Goal: Information Seeking & Learning: Learn about a topic

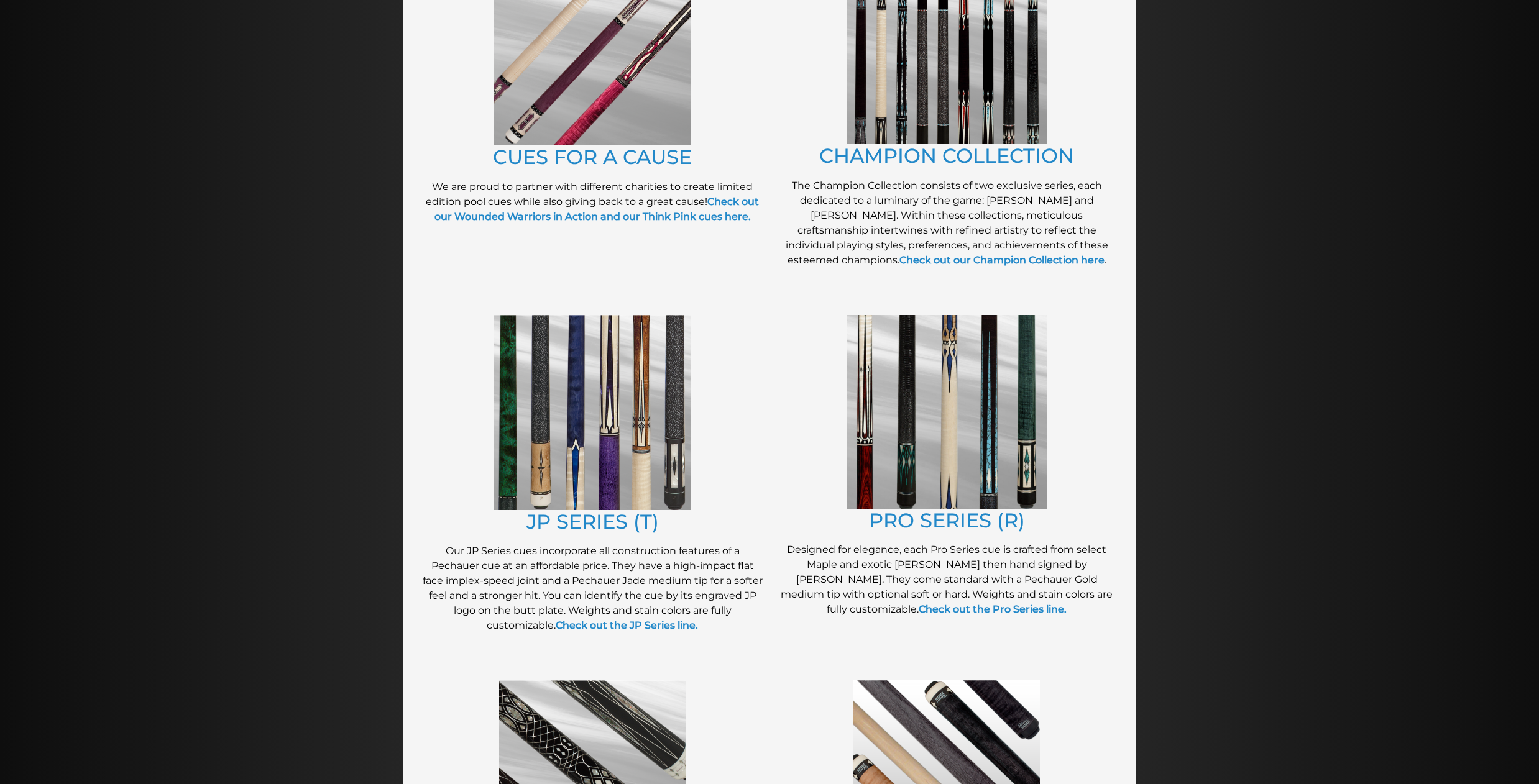
scroll to position [373, 0]
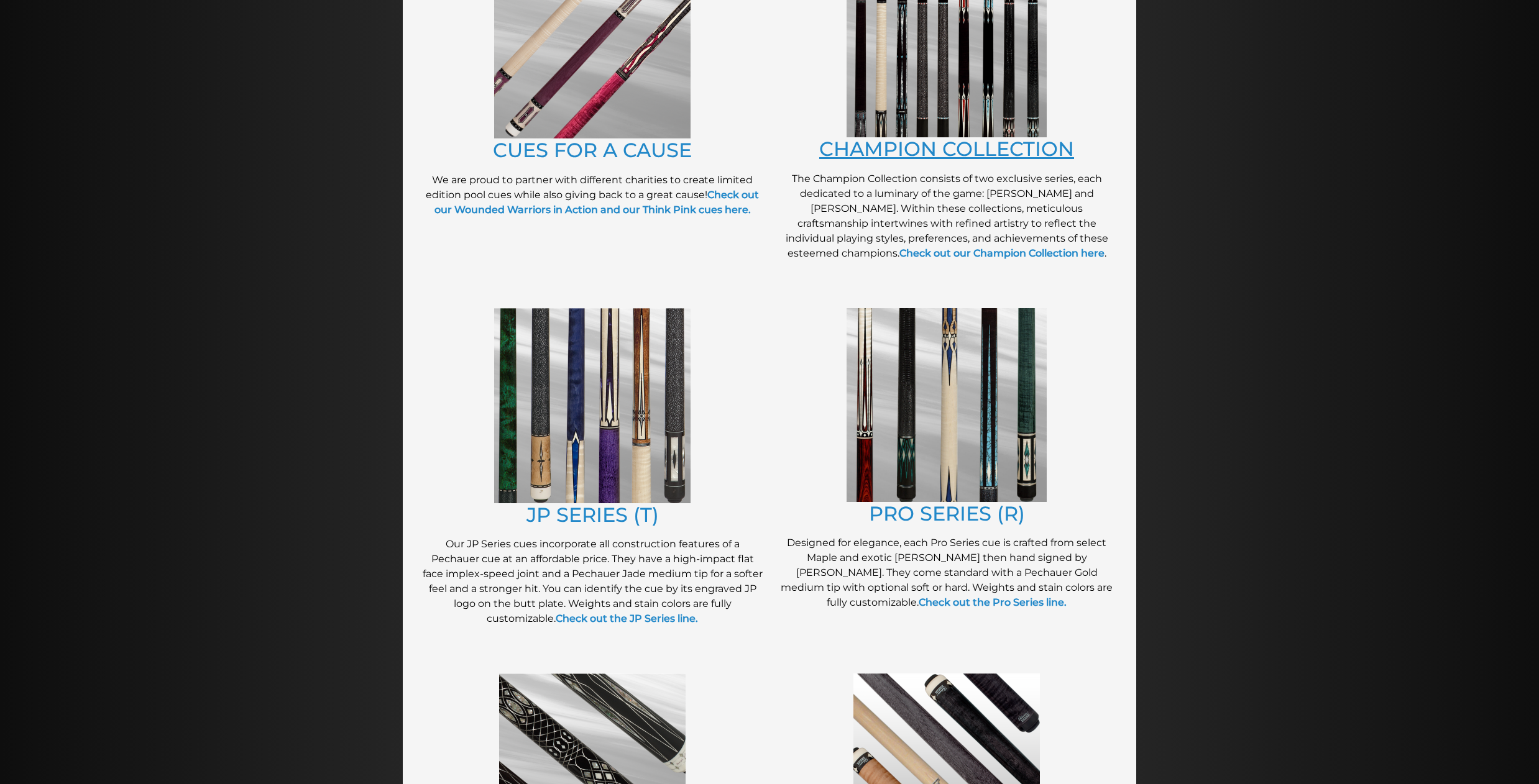
click at [898, 142] on link "CHAMPION COLLECTION" at bounding box center [946, 149] width 255 height 25
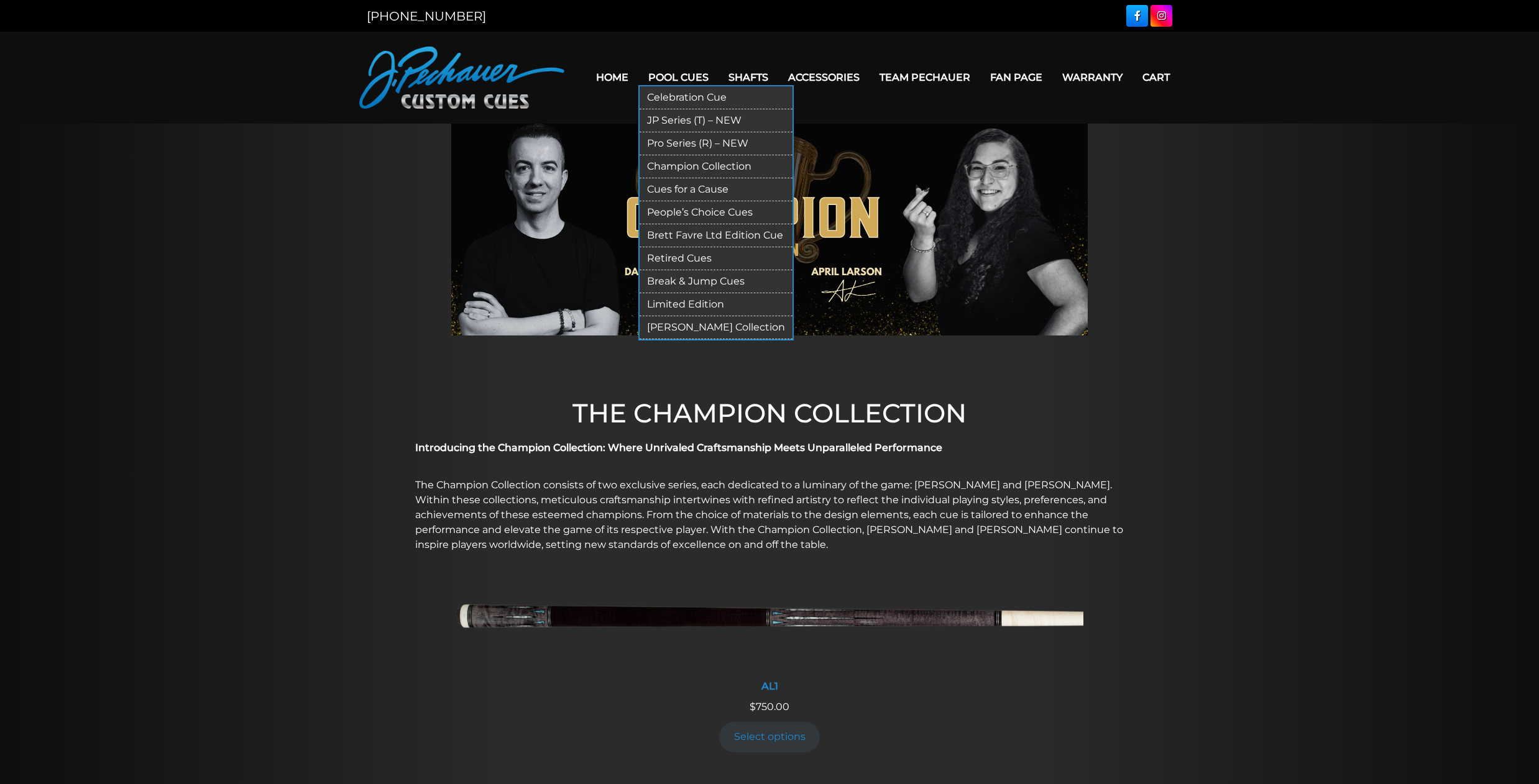
click at [676, 142] on link "Pro Series (R) – NEW" at bounding box center [716, 144] width 153 height 23
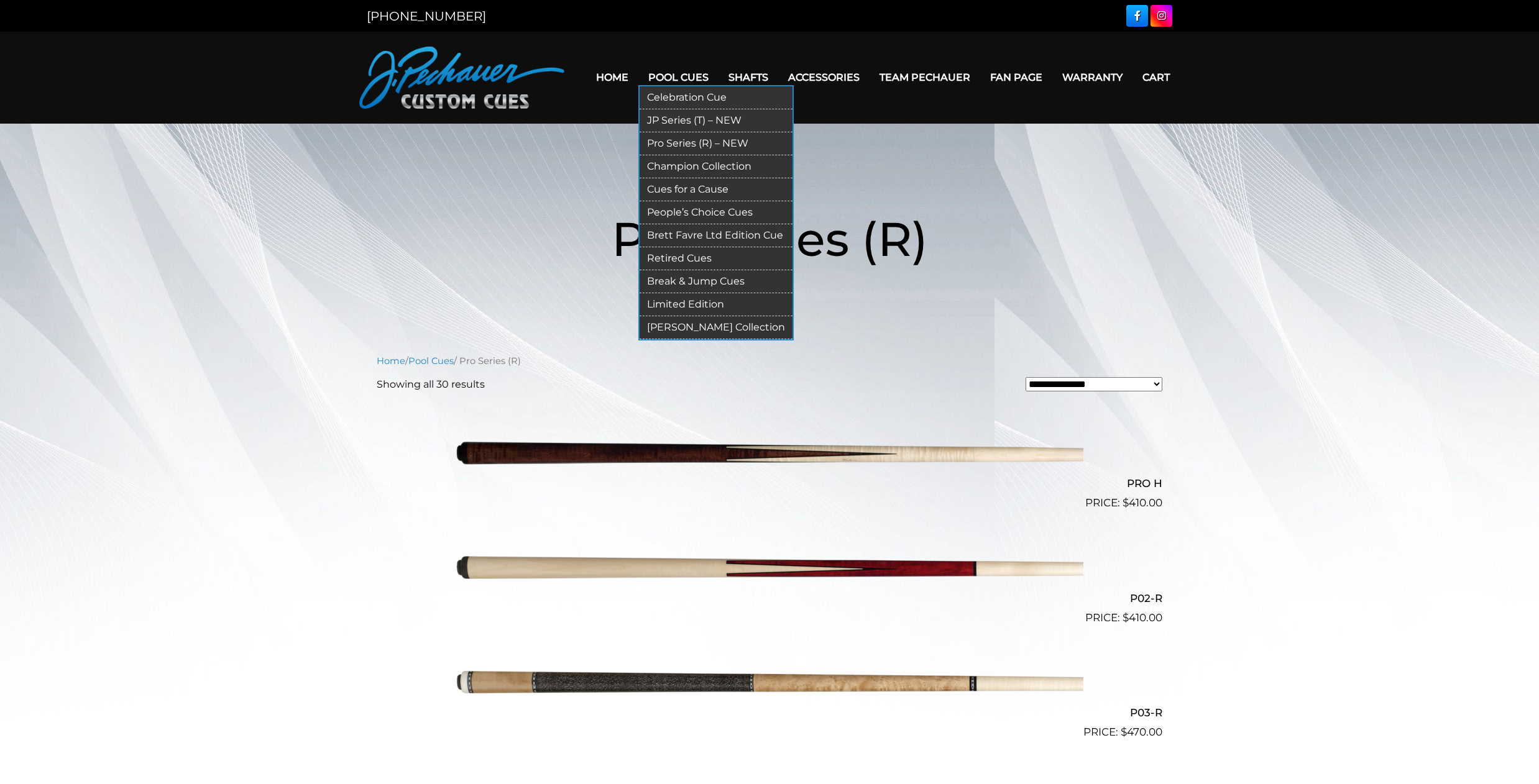
click at [681, 213] on link "People’s Choice Cues" at bounding box center [716, 212] width 153 height 23
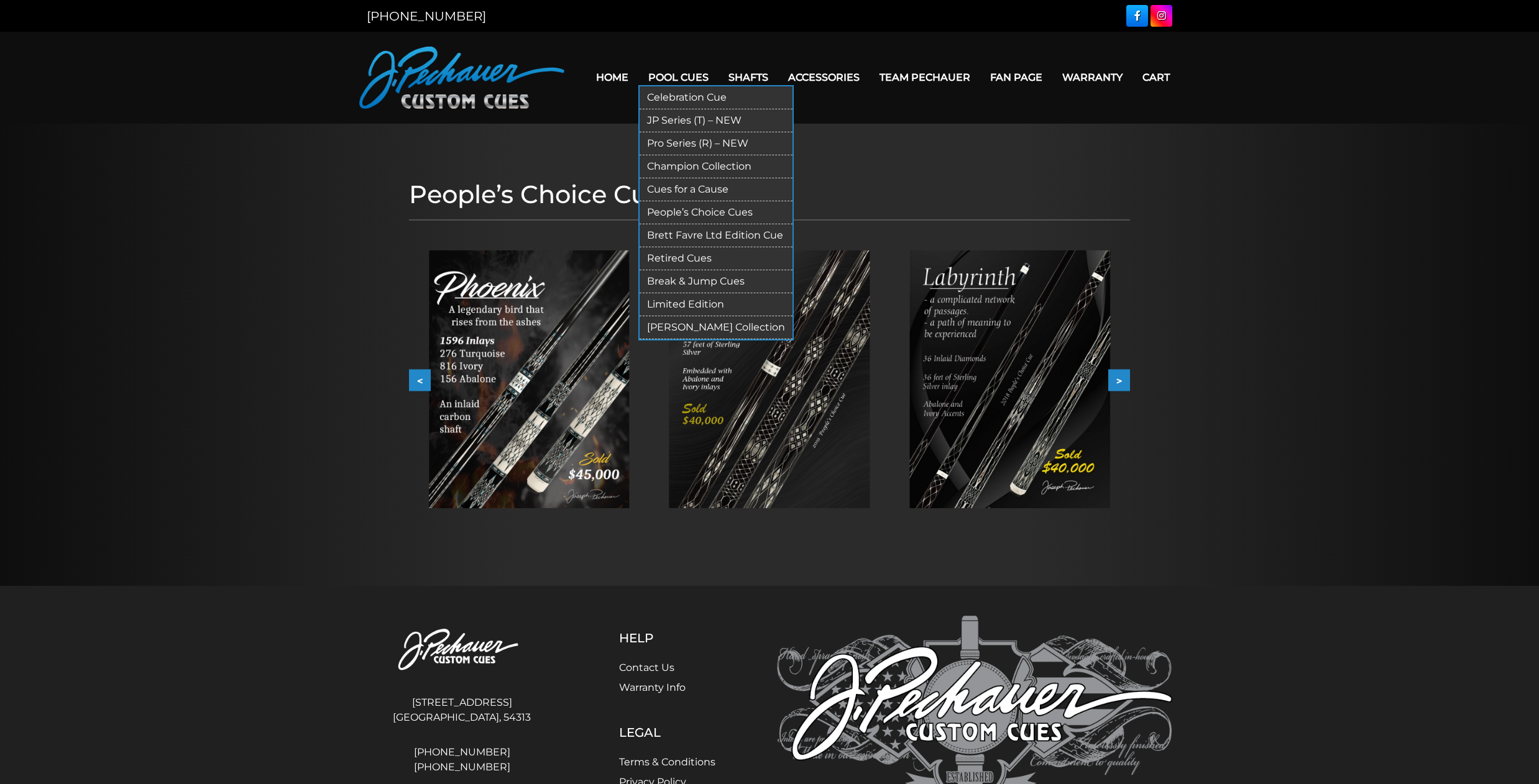
click at [682, 233] on link "Brett Favre Ltd Edition Cue" at bounding box center [716, 236] width 153 height 23
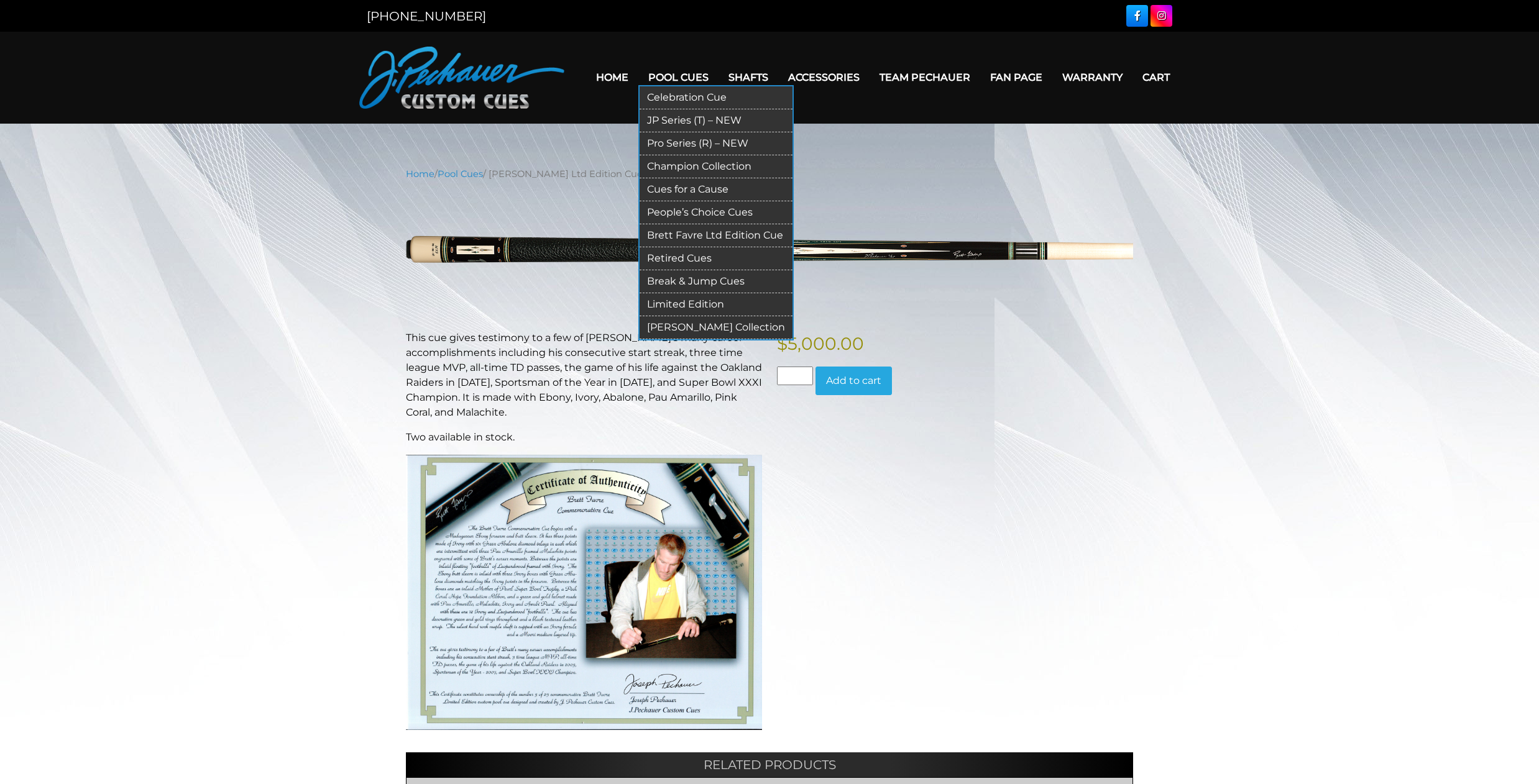
click at [687, 98] on link "Celebration Cue" at bounding box center [716, 98] width 153 height 23
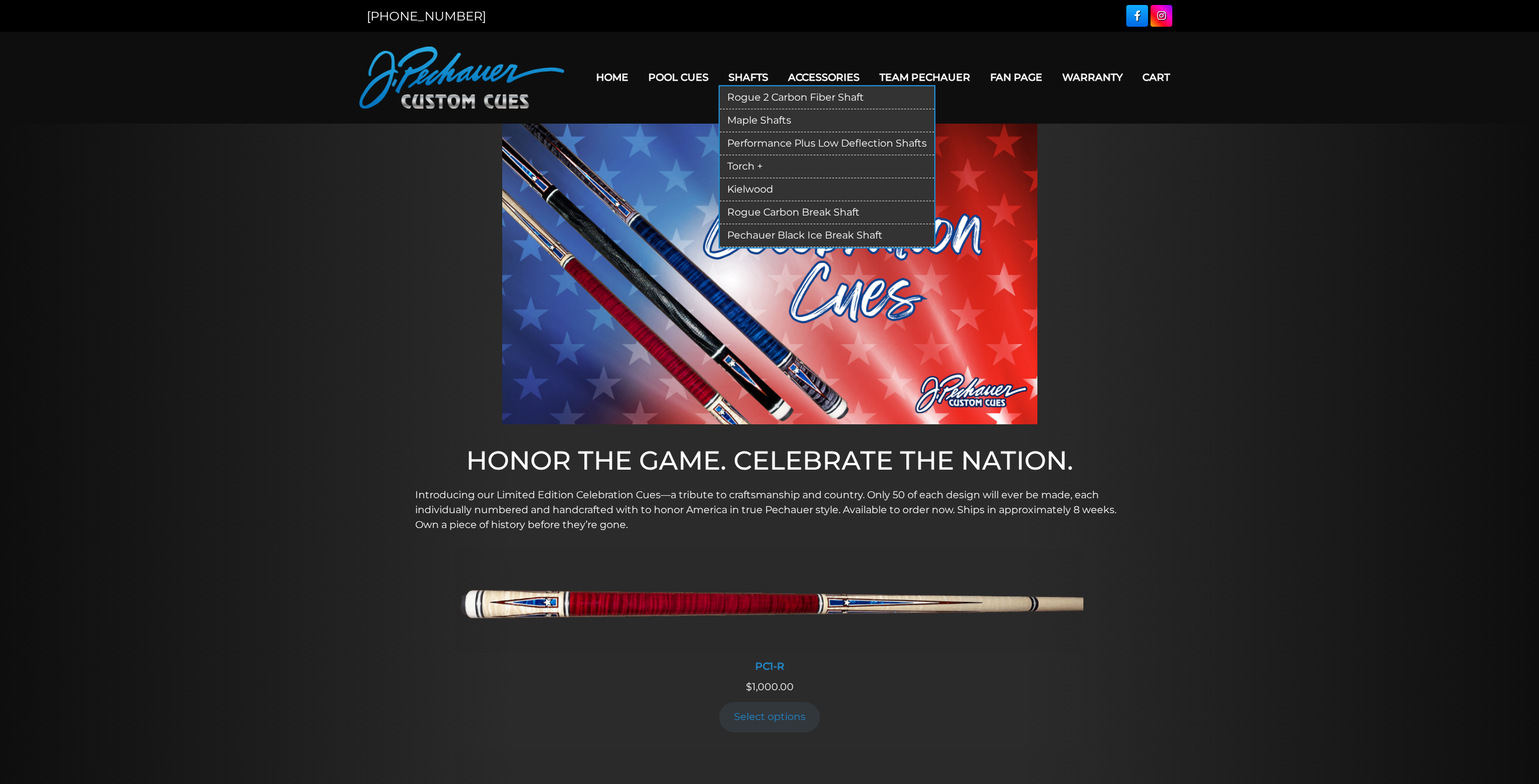
click at [768, 96] on link "Rogue 2 Carbon Fiber Shaft" at bounding box center [827, 98] width 214 height 23
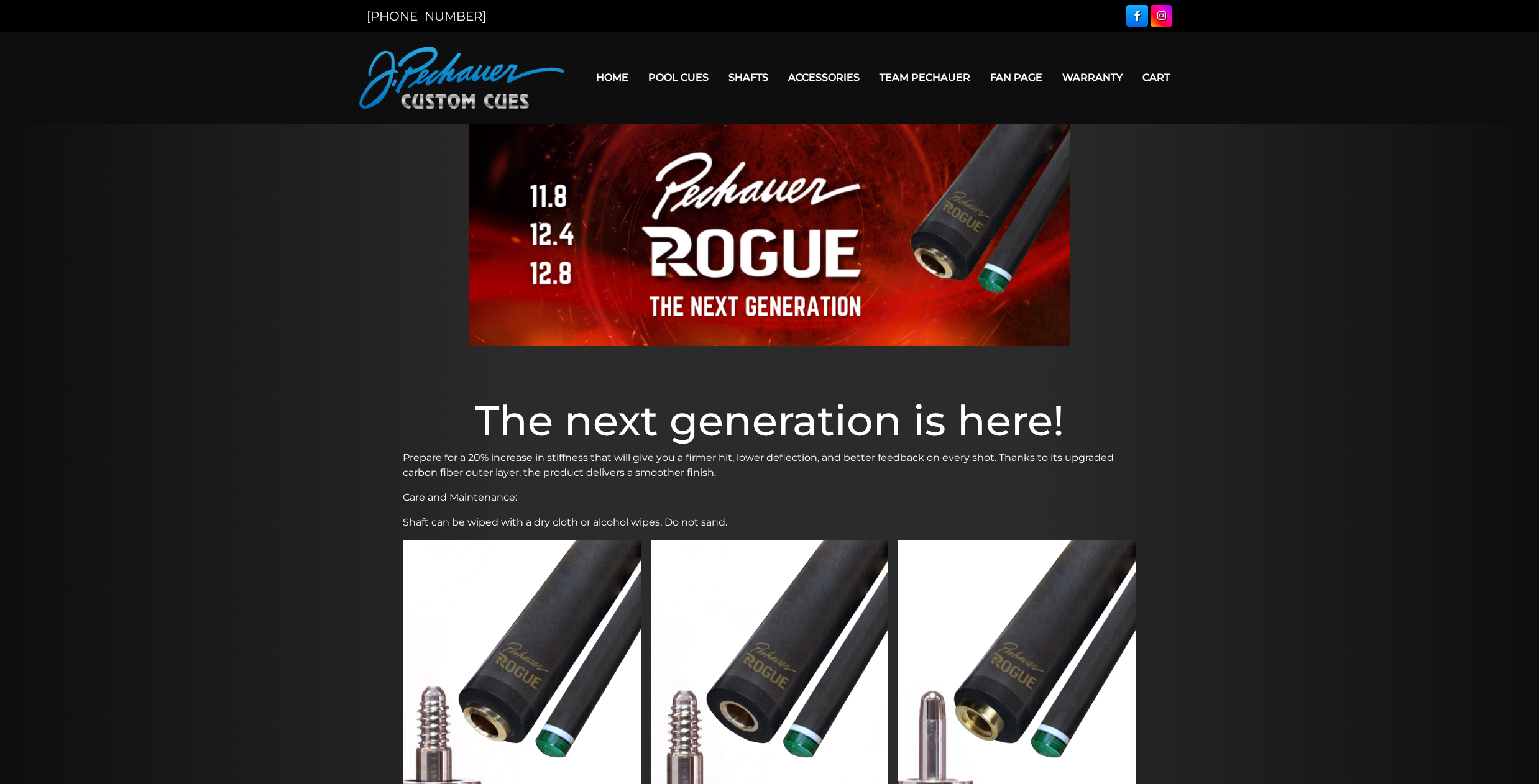
click at [924, 73] on link "Team Pechauer" at bounding box center [925, 77] width 111 height 31
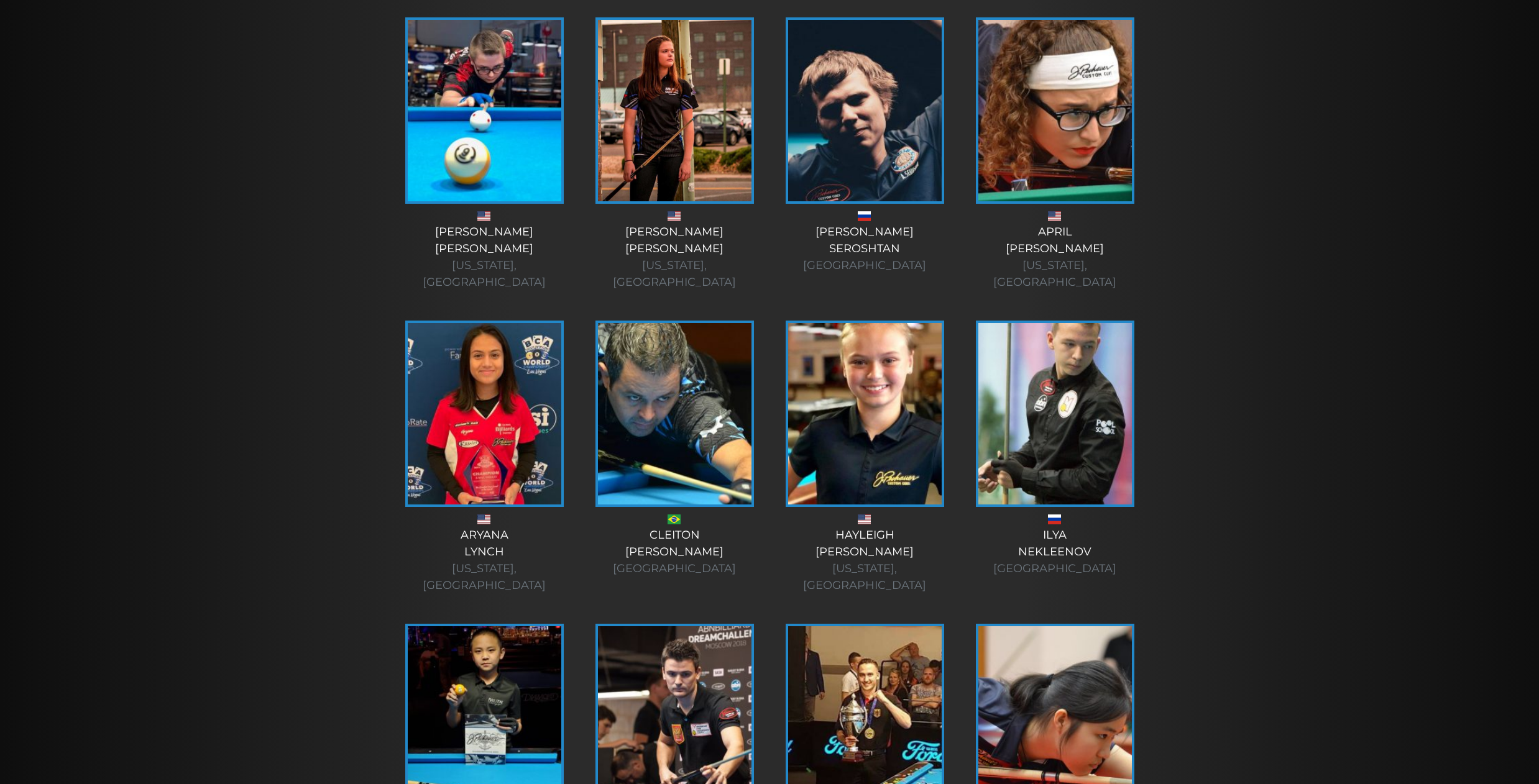
scroll to position [373, 0]
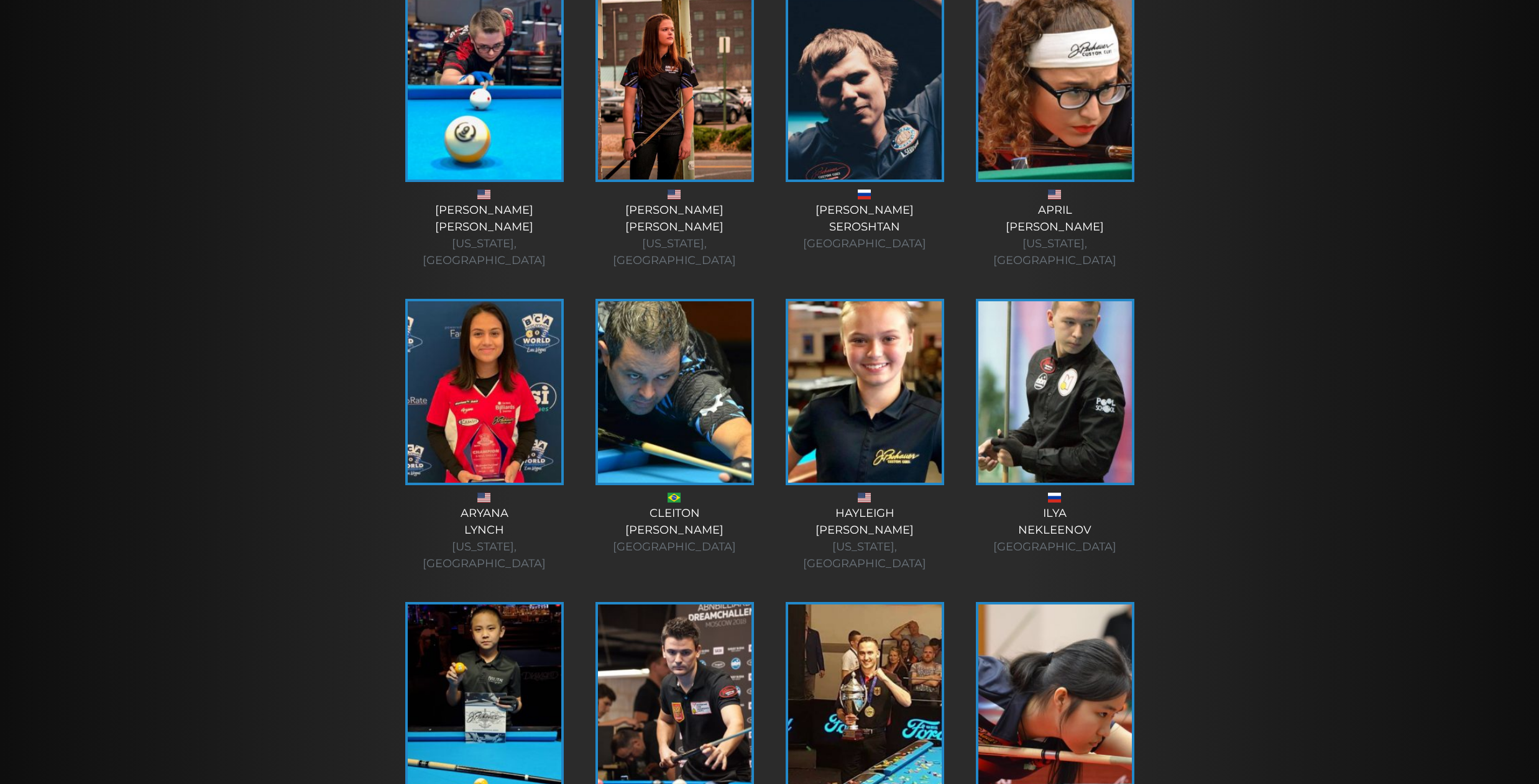
click at [894, 367] on img at bounding box center [865, 392] width 154 height 181
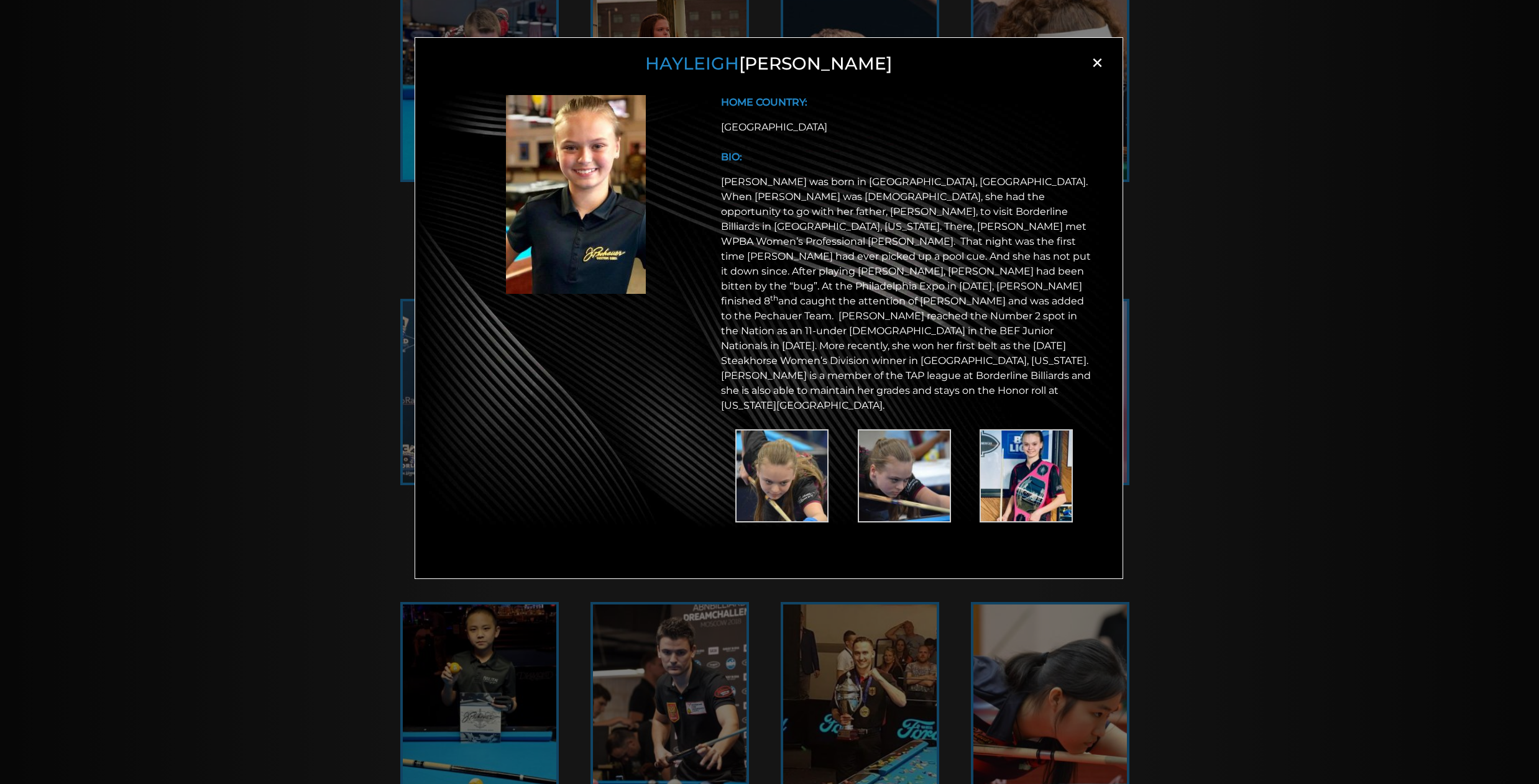
click at [632, 234] on img at bounding box center [577, 194] width 140 height 199
click at [797, 429] on img at bounding box center [782, 476] width 93 height 93
